Goal: Find specific page/section: Find specific page/section

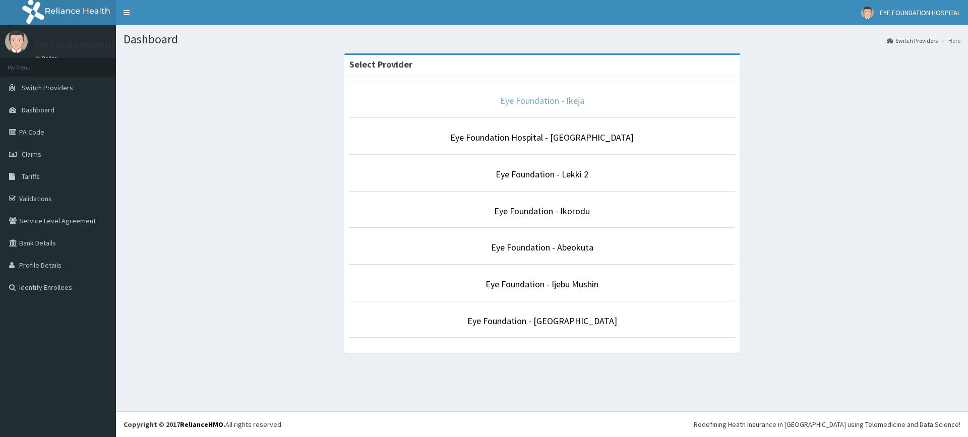
click at [531, 97] on link "Eye Foundation - Ikeja" at bounding box center [542, 101] width 84 height 12
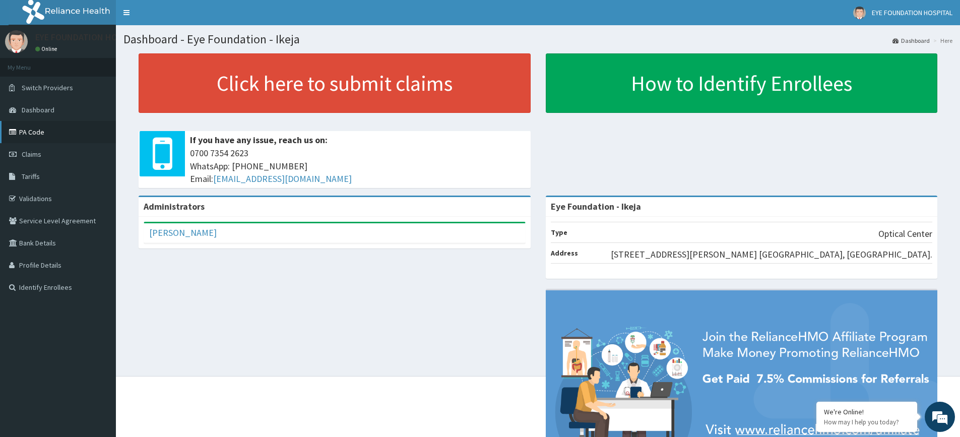
click at [33, 141] on link "PA Code" at bounding box center [58, 132] width 116 height 22
